Goal: Task Accomplishment & Management: Use online tool/utility

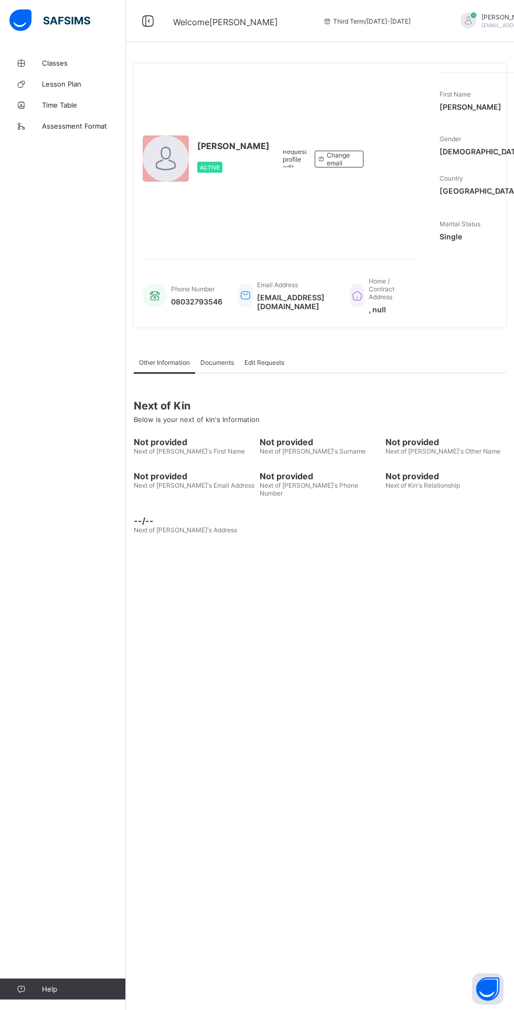
click at [67, 61] on span "Classes" at bounding box center [84, 63] width 84 height 8
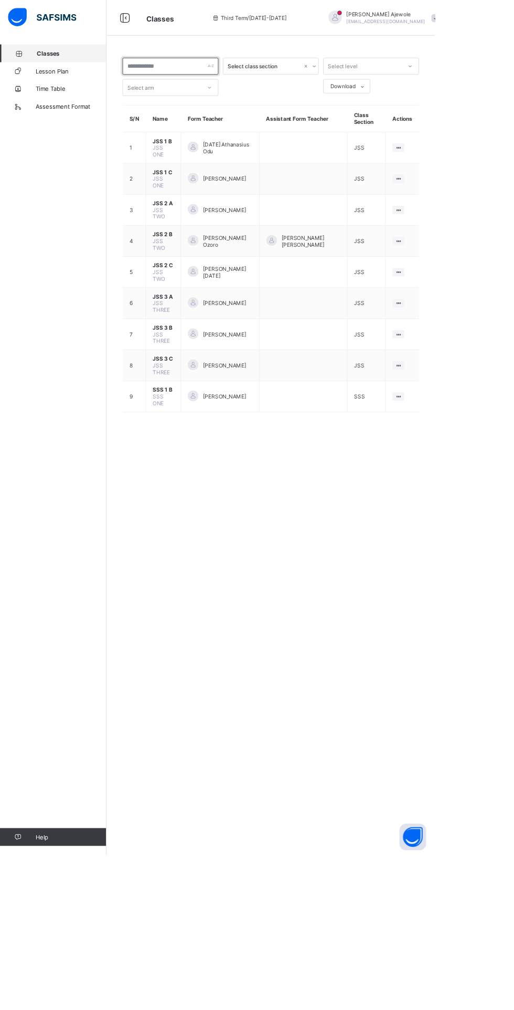
click at [236, 78] on input "text" at bounding box center [201, 78] width 113 height 20
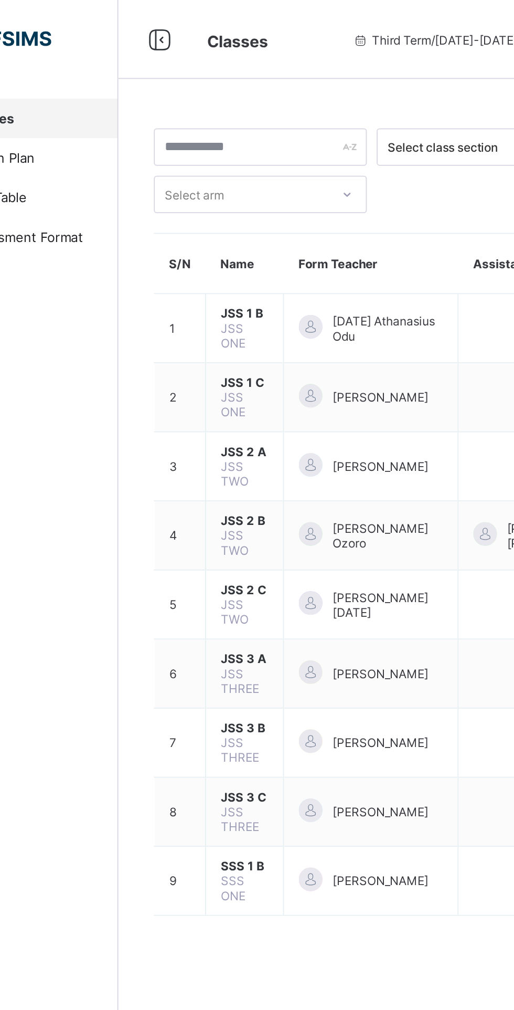
click at [283, 167] on span "Sunday Athanasius Odu" at bounding box center [269, 175] width 59 height 16
click at [277, 183] on td "Sunday Athanasius Odu" at bounding box center [260, 174] width 93 height 37
click at [270, 169] on span "Sunday Athanasius Odu" at bounding box center [269, 175] width 59 height 16
click at [197, 166] on span "JSS 1 B" at bounding box center [192, 167] width 25 height 8
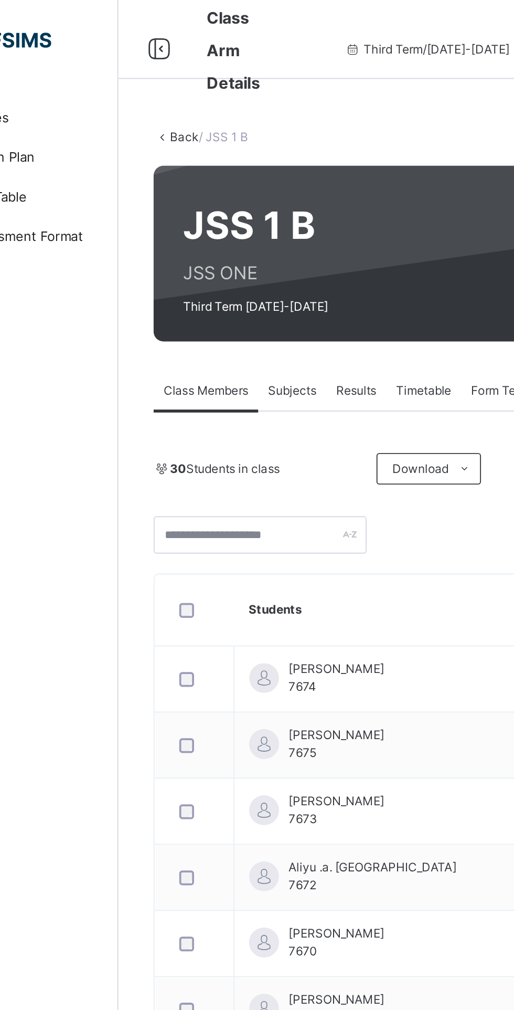
click at [217, 214] on div "Subjects" at bounding box center [218, 207] width 36 height 21
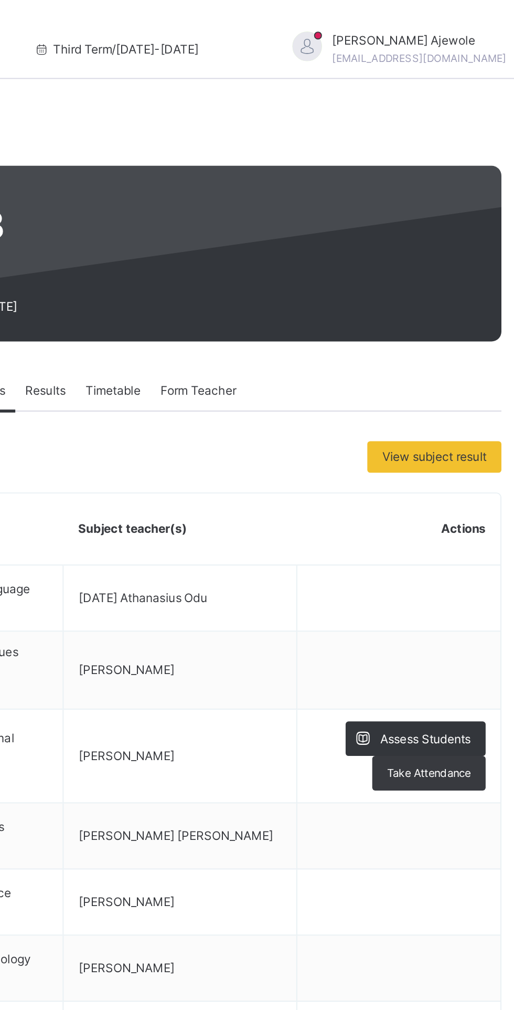
click at [451, 391] on span "Assess Students" at bounding box center [455, 392] width 48 height 9
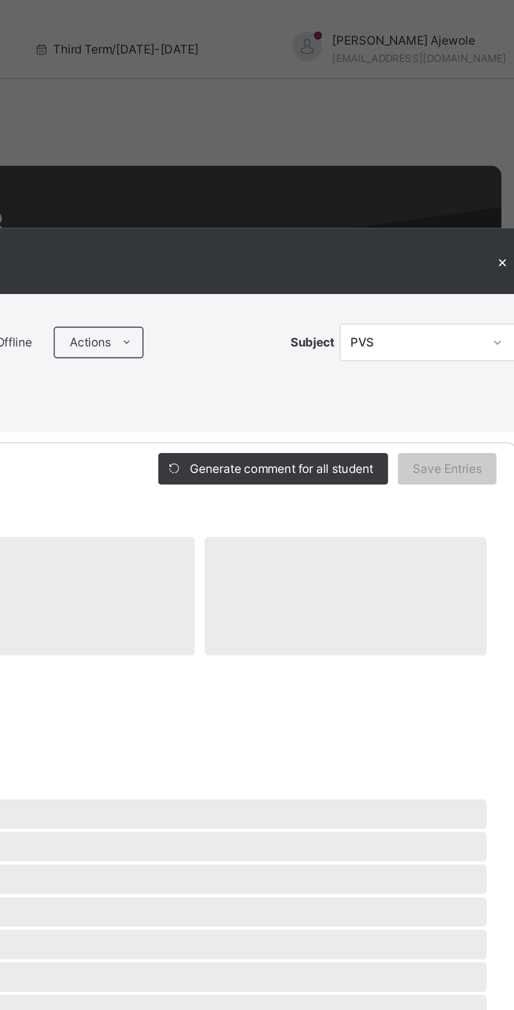
click at [306, 272] on div "RECORD BOOK × JSS 1 B : PVS Offline Actions Download Empty Score Sheet Upload/m…" at bounding box center [257, 505] width 514 height 1010
click at [77, 272] on div "RECORD BOOK × JSS 1 B : PVS Offline Actions Download Empty Score Sheet Upload/m…" at bounding box center [257, 505] width 514 height 1010
click at [134, 229] on div "RECORD BOOK × JSS 1 B : PVS Offline Actions Download Empty Score Sheet Upload/m…" at bounding box center [257, 505] width 514 height 1010
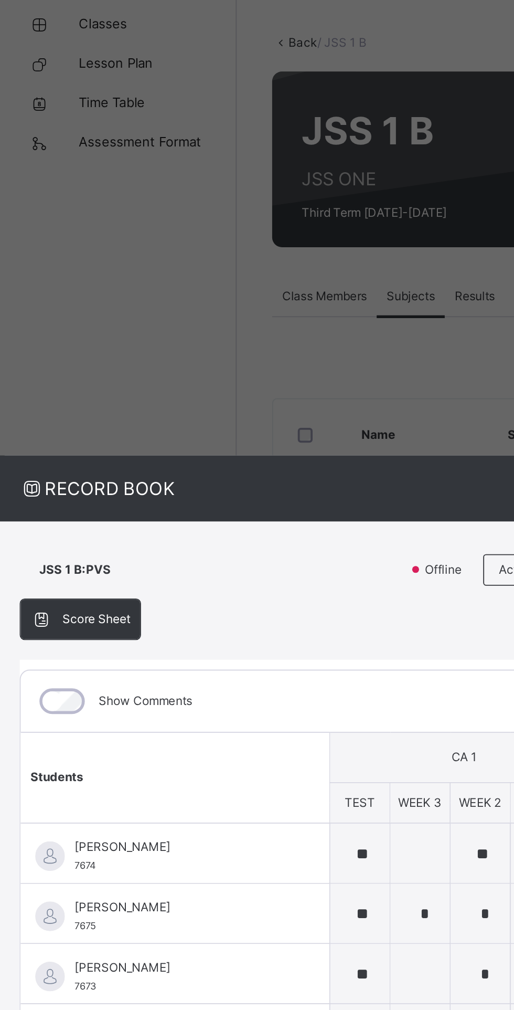
click at [219, 224] on div "RECORD BOOK × JSS 1 B : PVS Offline Actions Download Empty Score Sheet Upload/m…" at bounding box center [257, 505] width 514 height 1010
click at [228, 205] on div "RECORD BOOK × JSS 1 B : PVS Offline Actions Download Empty Score Sheet Upload/m…" at bounding box center [257, 505] width 514 height 1010
click at [165, 399] on div "RECORD BOOK × JSS 1 B : PVS Offline Actions Download Empty Score Sheet Upload/m…" at bounding box center [257, 505] width 514 height 1010
click at [161, 400] on div "RECORD BOOK × JSS 1 B : PVS Offline Actions Download Empty Score Sheet Upload/m…" at bounding box center [257, 505] width 514 height 1010
click at [165, 402] on div "RECORD BOOK × JSS 1 B : PVS Offline Actions Download Empty Score Sheet Upload/m…" at bounding box center [257, 505] width 514 height 1010
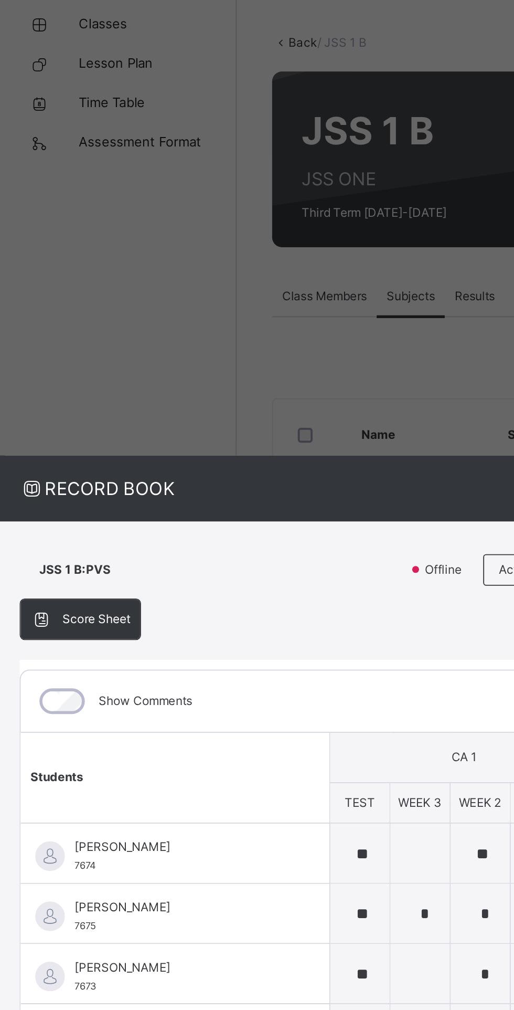
click at [164, 402] on div "RECORD BOOK × JSS 1 B : PVS Offline Actions Download Empty Score Sheet Upload/m…" at bounding box center [257, 505] width 514 height 1010
click at [161, 405] on div "RECORD BOOK × JSS 1 B : PVS Offline Actions Download Empty Score Sheet Upload/m…" at bounding box center [257, 505] width 514 height 1010
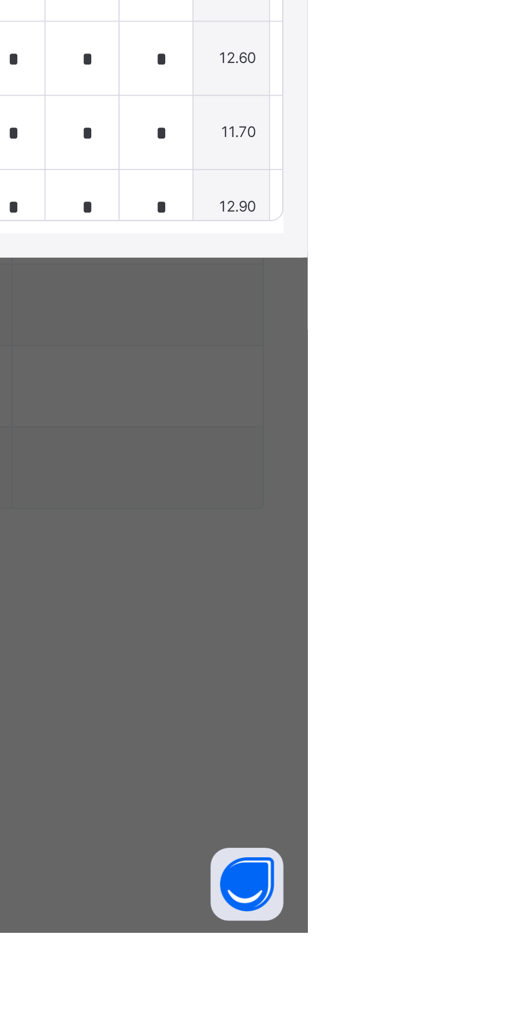
click at [498, 648] on td "12.60" at bounding box center [481, 632] width 33 height 32
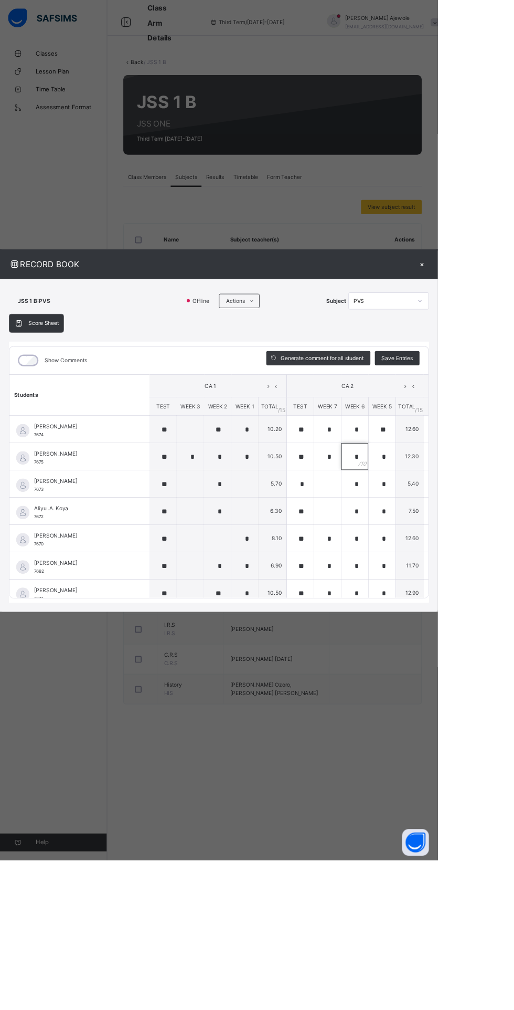
click at [432, 551] on input "*" at bounding box center [416, 535] width 31 height 31
click at [432, 615] on input "*" at bounding box center [416, 599] width 31 height 31
click at [368, 583] on input "*" at bounding box center [352, 567] width 31 height 31
click at [337, 520] on td "10.20" at bounding box center [320, 504] width 33 height 32
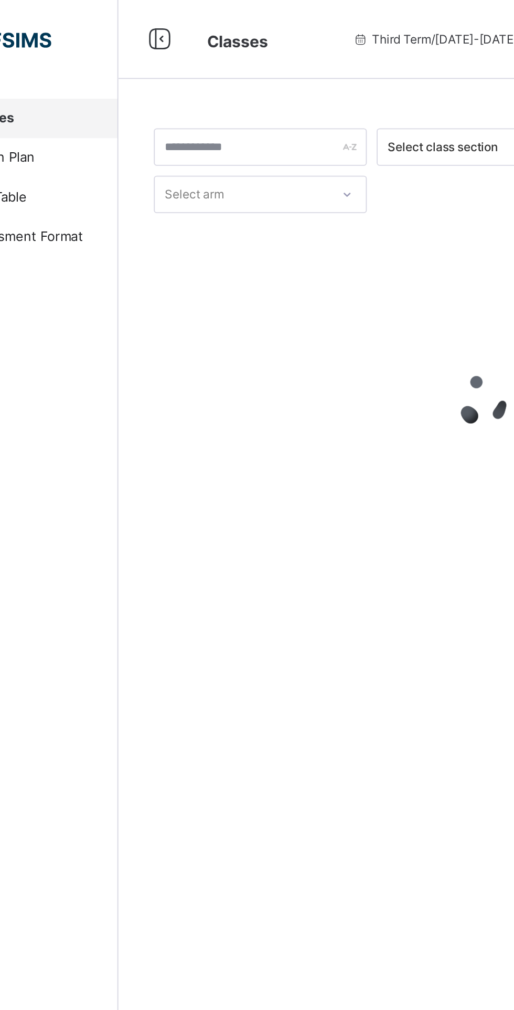
click at [236, 274] on div at bounding box center [320, 212] width 350 height 199
